Goal: Task Accomplishment & Management: Manage account settings

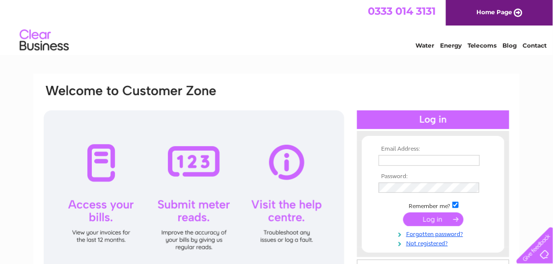
type input "[EMAIL_ADDRESS][DOMAIN_NAME]"
click at [435, 221] on input "submit" at bounding box center [433, 220] width 60 height 14
click at [97, 173] on div at bounding box center [194, 197] width 301 height 172
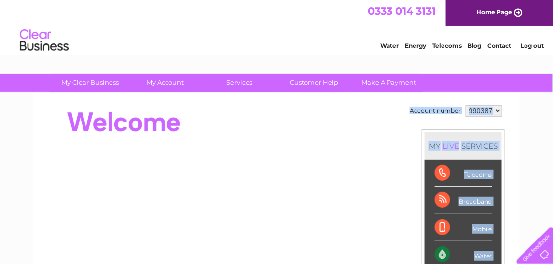
drag, startPoint x: 553, startPoint y: 76, endPoint x: 555, endPoint y: 94, distance: 17.9
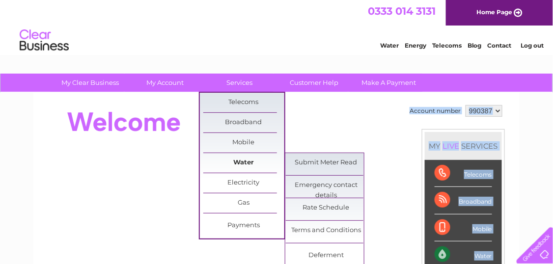
click at [245, 160] on link "Water" at bounding box center [243, 163] width 81 height 20
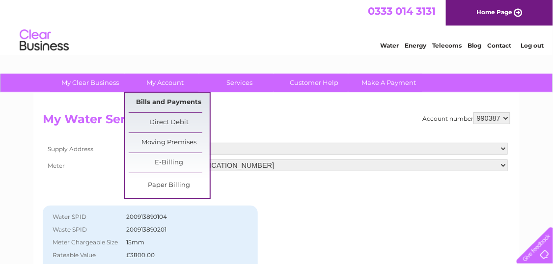
click at [160, 104] on link "Bills and Payments" at bounding box center [169, 103] width 81 height 20
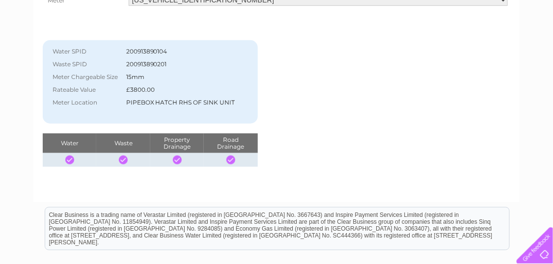
scroll to position [171, 0]
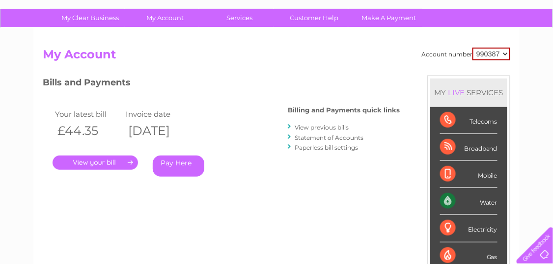
scroll to position [70, 0]
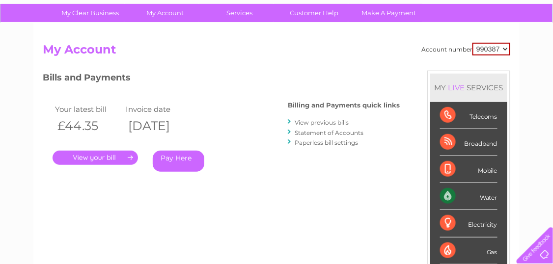
click at [86, 161] on link "." at bounding box center [95, 158] width 85 height 14
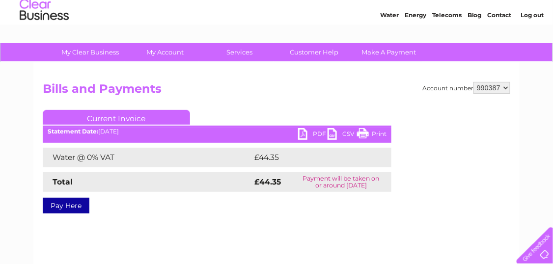
scroll to position [28, 0]
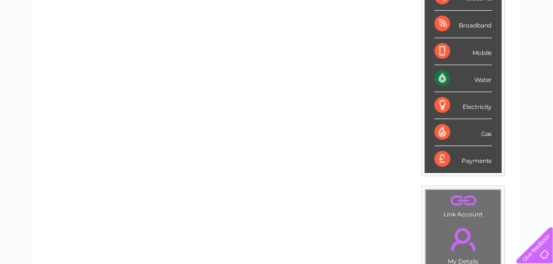
scroll to position [185, 0]
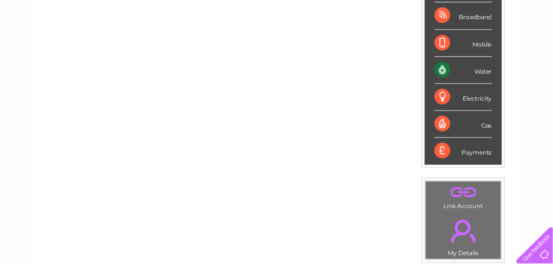
click at [470, 64] on div "Water" at bounding box center [463, 70] width 57 height 27
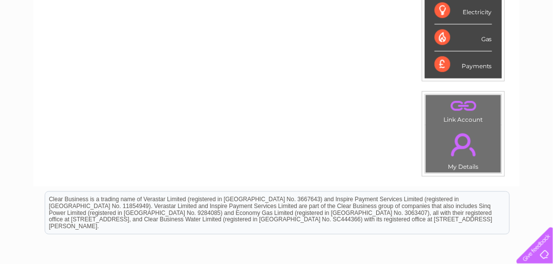
scroll to position [273, 0]
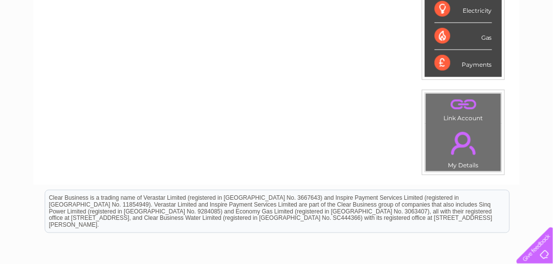
click at [459, 124] on td ". My Details" at bounding box center [463, 148] width 76 height 48
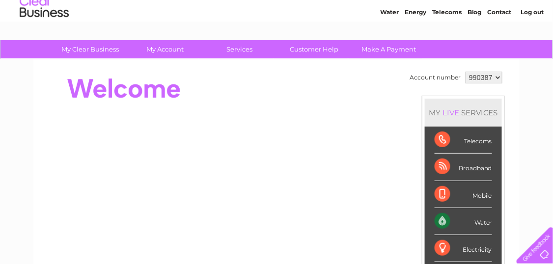
scroll to position [0, 0]
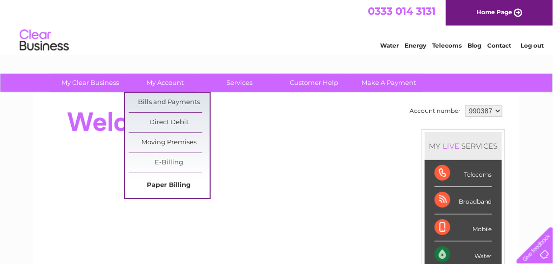
click at [184, 184] on link "Paper Billing" at bounding box center [169, 186] width 81 height 20
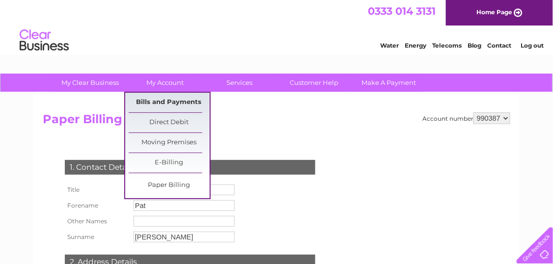
click at [158, 100] on link "Bills and Payments" at bounding box center [169, 103] width 81 height 20
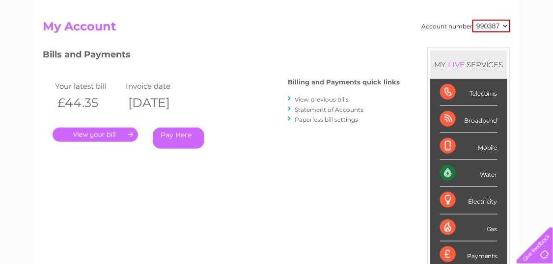
scroll to position [97, 0]
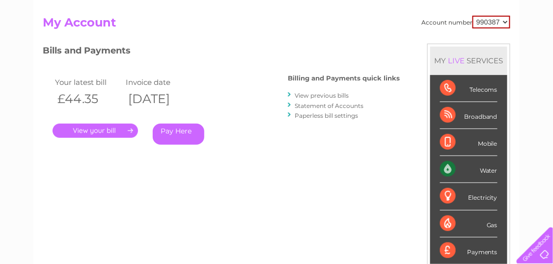
click at [103, 132] on link "." at bounding box center [95, 131] width 85 height 14
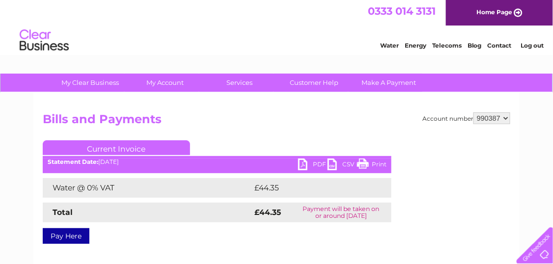
click at [364, 166] on link "Print" at bounding box center [371, 166] width 29 height 14
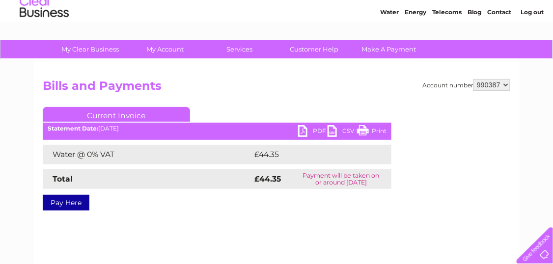
scroll to position [32, 0]
